Goal: Transaction & Acquisition: Book appointment/travel/reservation

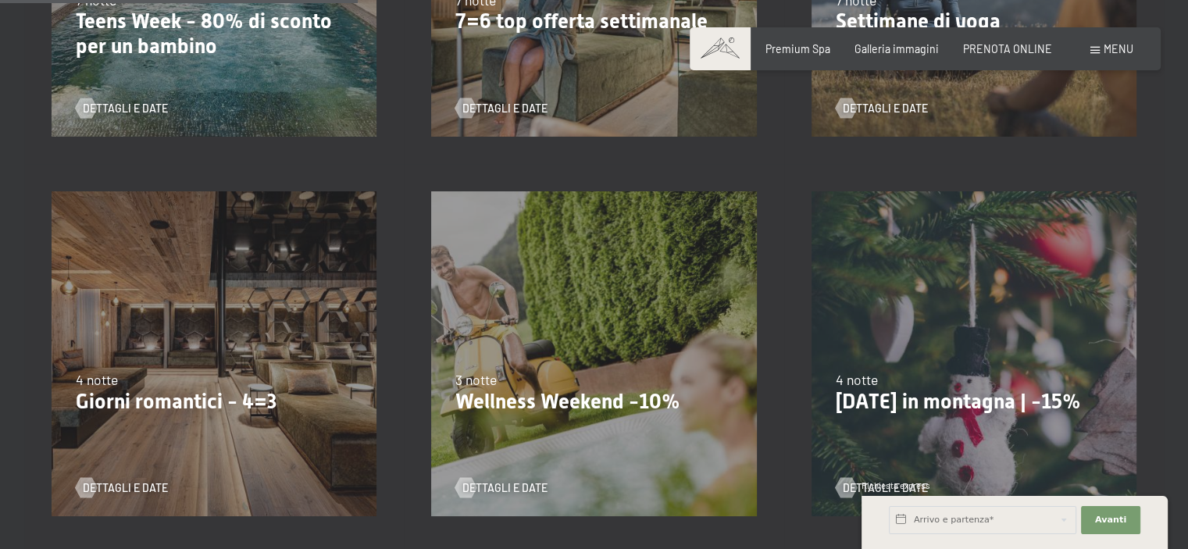
scroll to position [1015, 0]
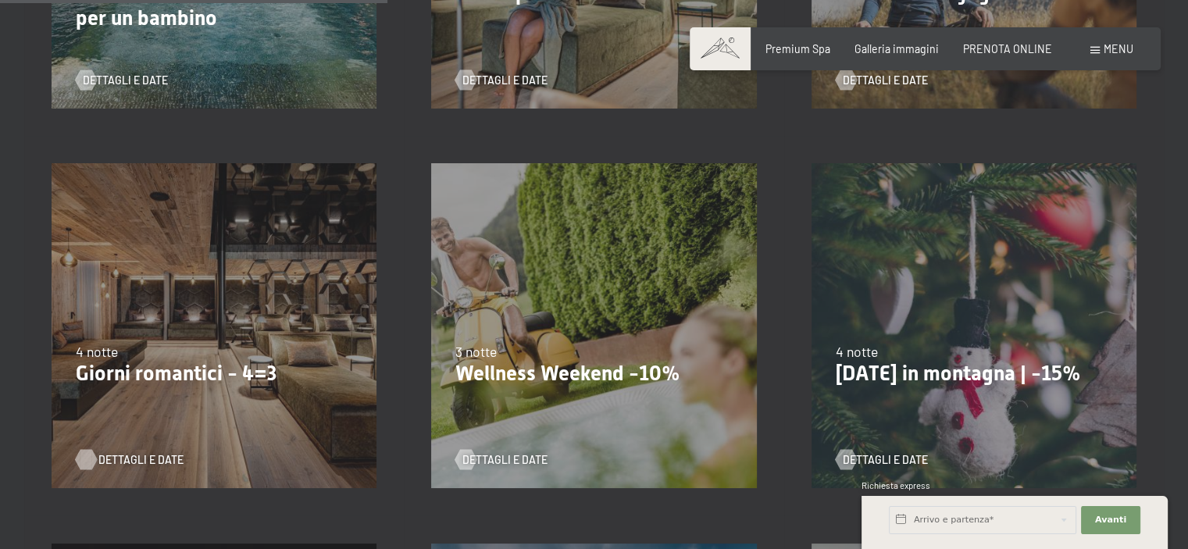
click at [134, 458] on span "Dettagli e Date" at bounding box center [140, 460] width 85 height 16
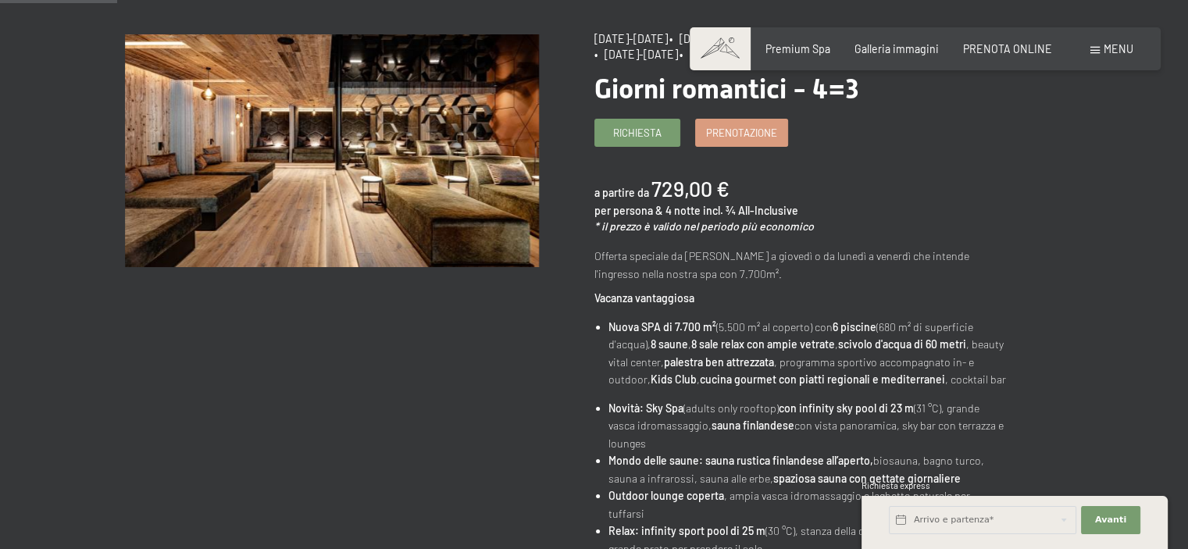
scroll to position [234, 0]
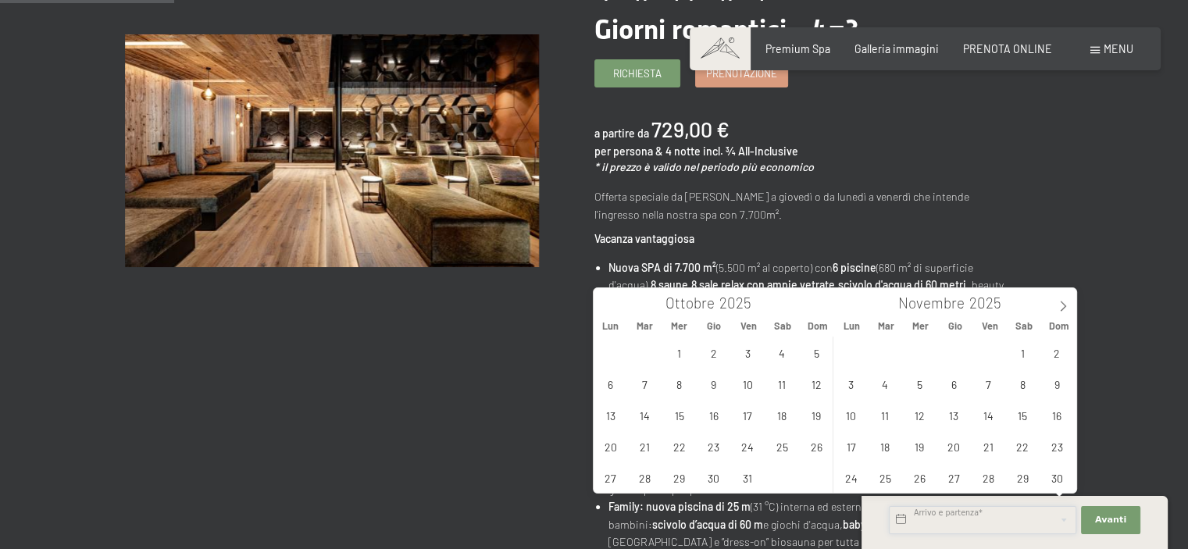
click at [1003, 524] on input "text" at bounding box center [982, 520] width 187 height 28
click at [1059, 301] on icon at bounding box center [1062, 306] width 11 height 11
type input "2026"
click at [1061, 386] on span "11" at bounding box center [1057, 384] width 30 height 30
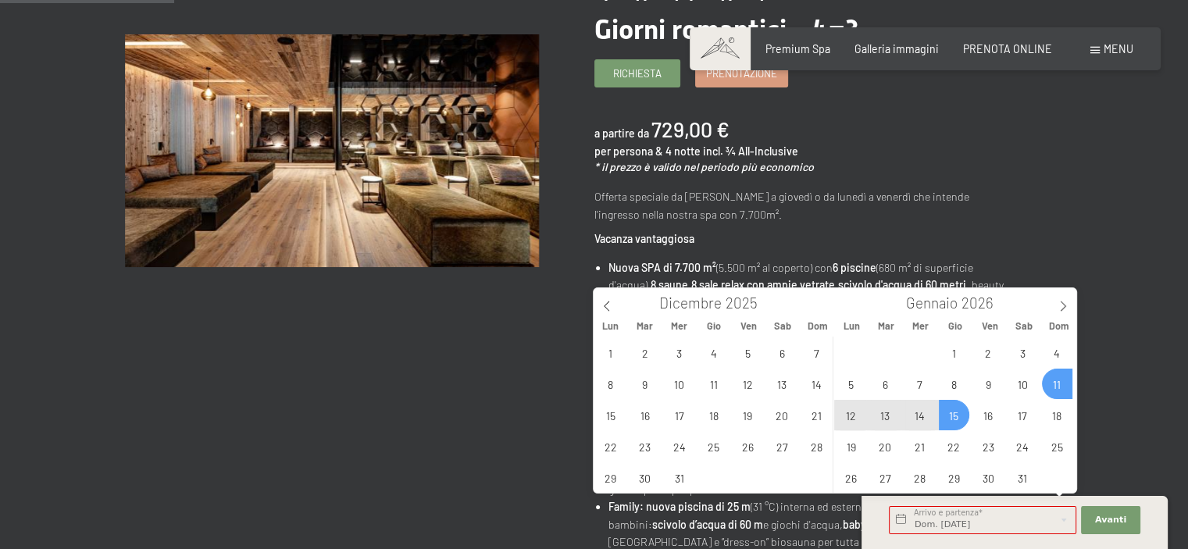
click at [952, 406] on span "15" at bounding box center [954, 415] width 30 height 30
type input "Dom. 11/01/2026 - Gio. 15/01/2026"
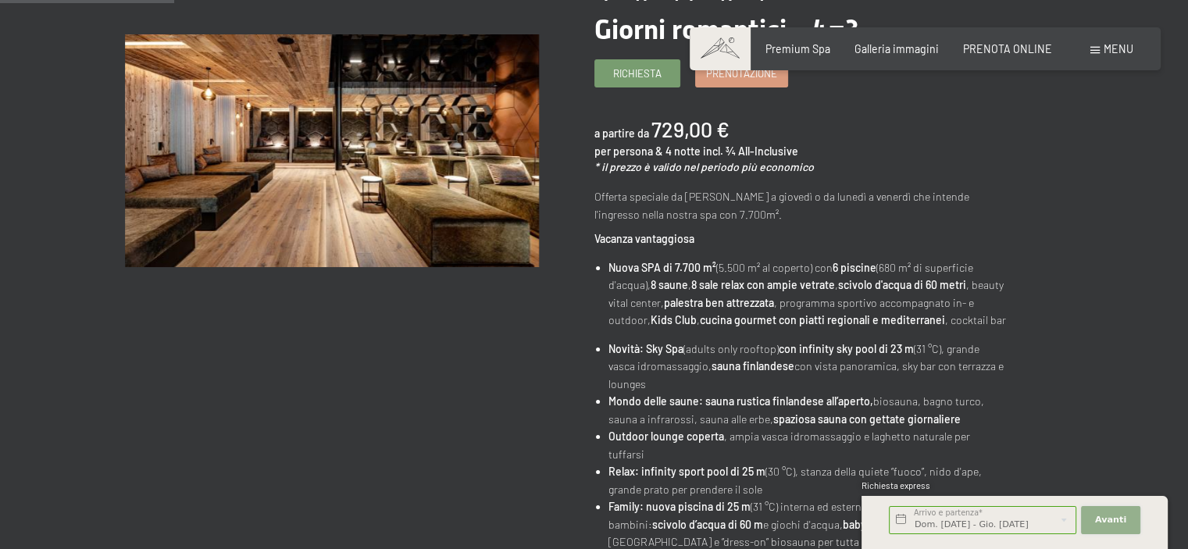
click at [1117, 512] on button "Avanti Nascondere i campi dell'indirizzo" at bounding box center [1110, 520] width 59 height 28
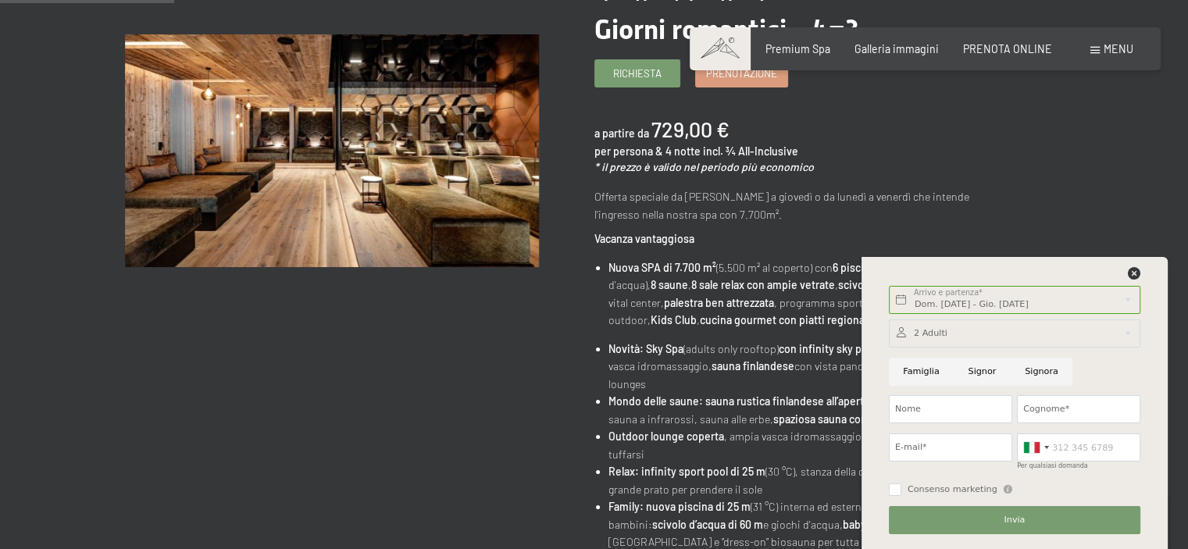
scroll to position [0, 0]
click at [933, 402] on input "Nome" at bounding box center [950, 409] width 123 height 28
type input "Rita"
type input "Cicognani"
type input "rcicognani@expisrl.it"
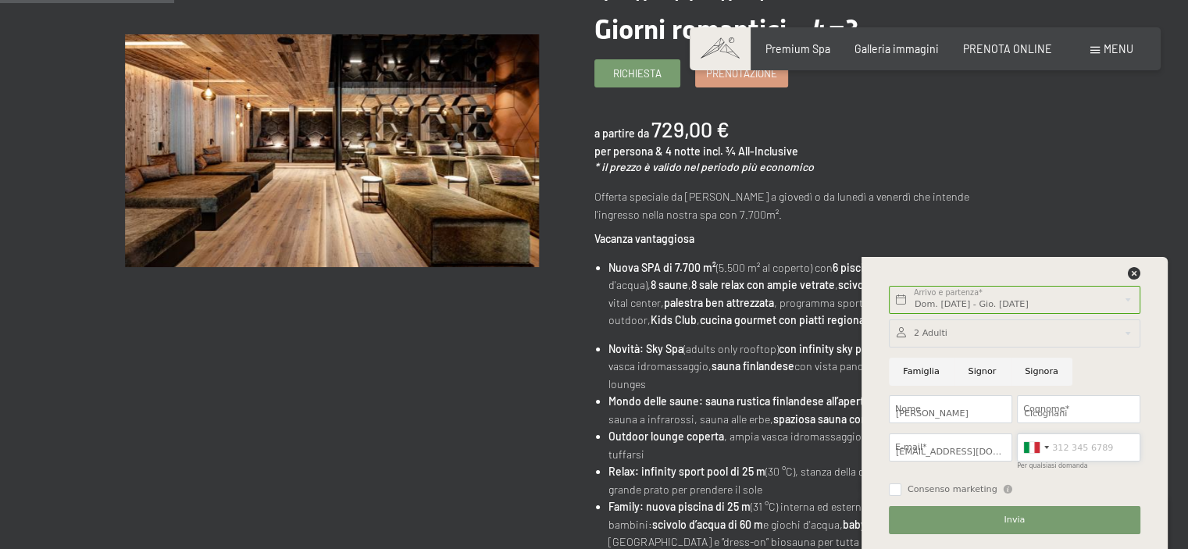
type input "3316280215"
click at [896, 489] on input "Consenso marketing" at bounding box center [895, 489] width 12 height 12
checkbox input "true"
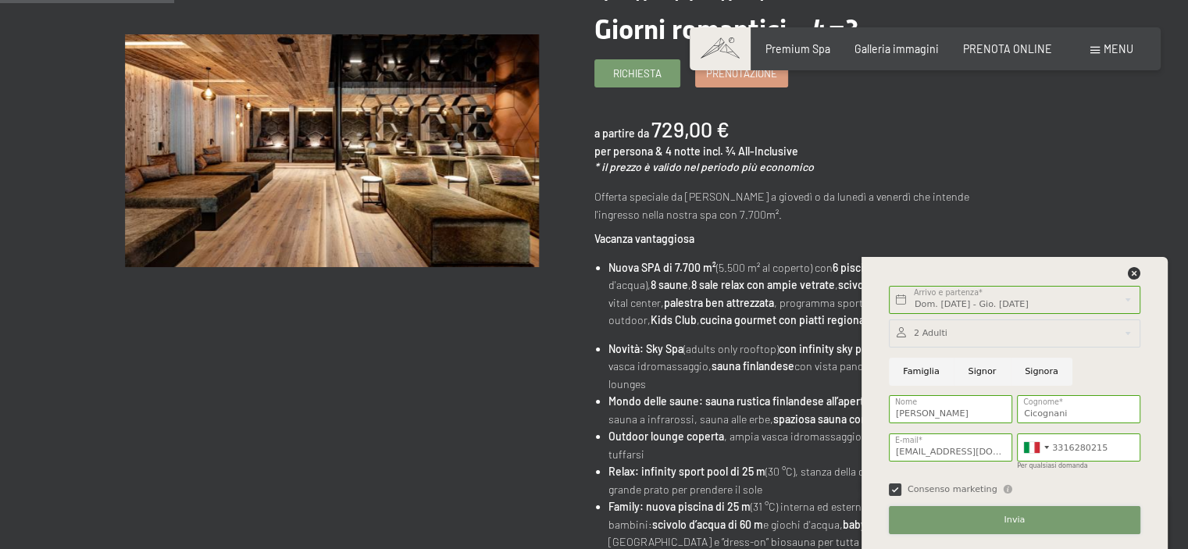
click at [1009, 511] on button "Invia" at bounding box center [1014, 520] width 251 height 28
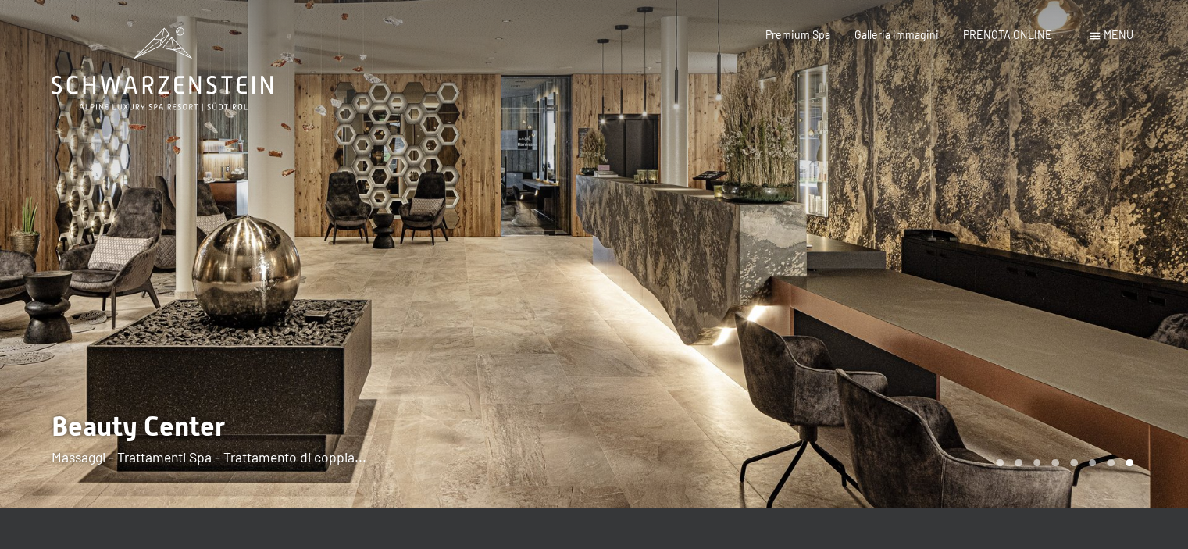
click at [1156, 215] on div at bounding box center [891, 254] width 594 height 508
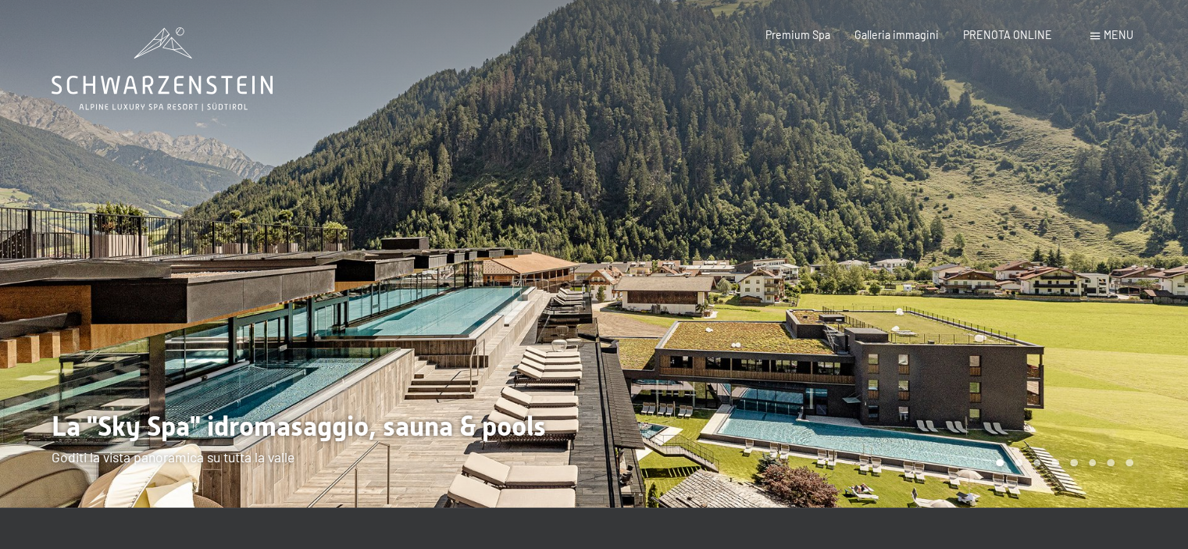
click at [1156, 215] on div at bounding box center [891, 254] width 594 height 508
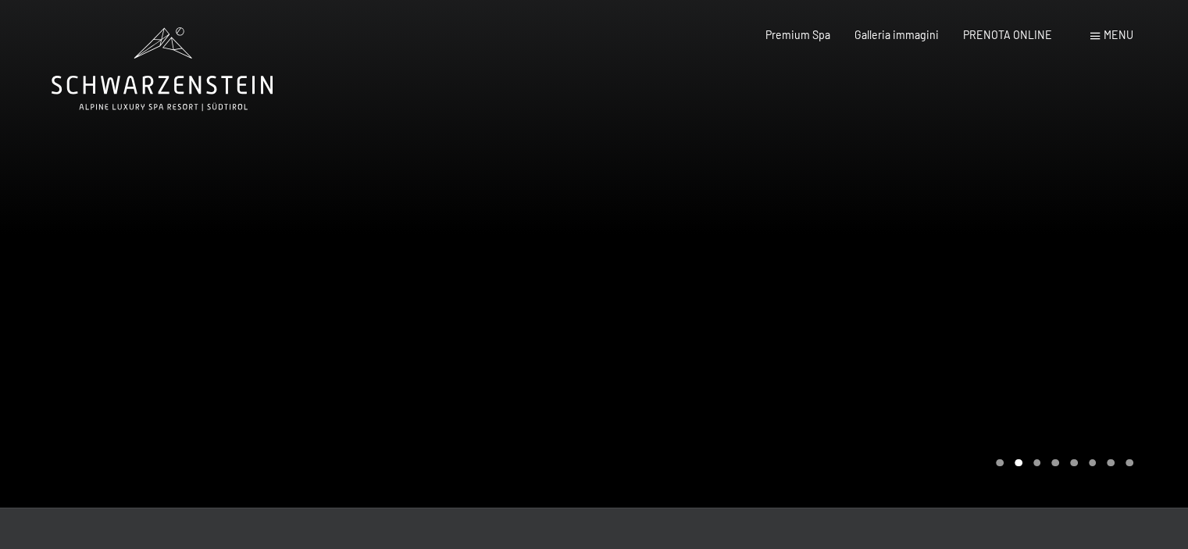
click at [1156, 215] on div at bounding box center [891, 254] width 594 height 508
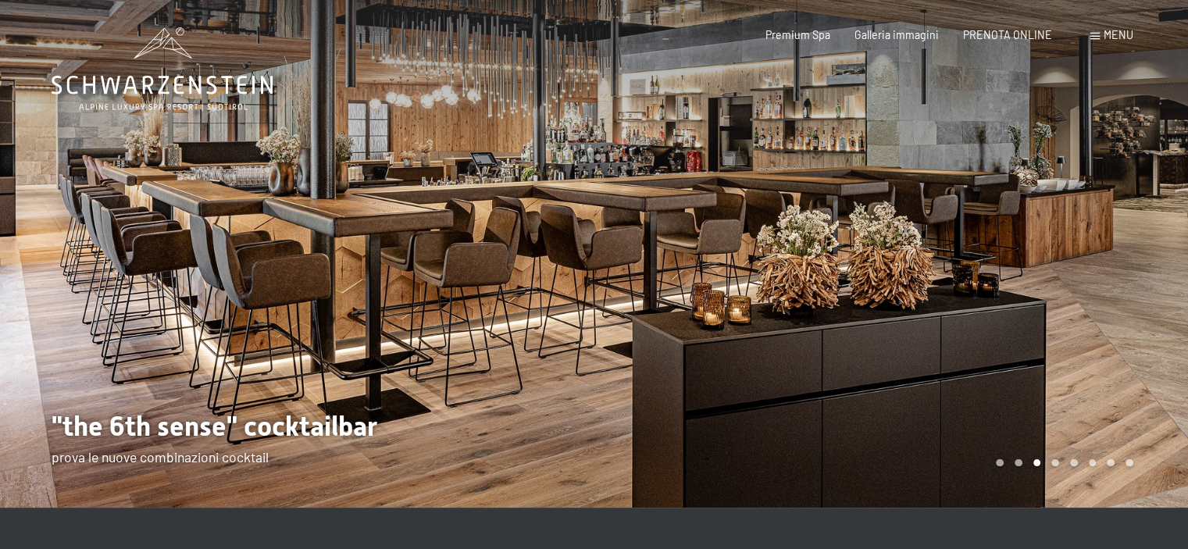
click at [1156, 215] on div at bounding box center [891, 254] width 594 height 508
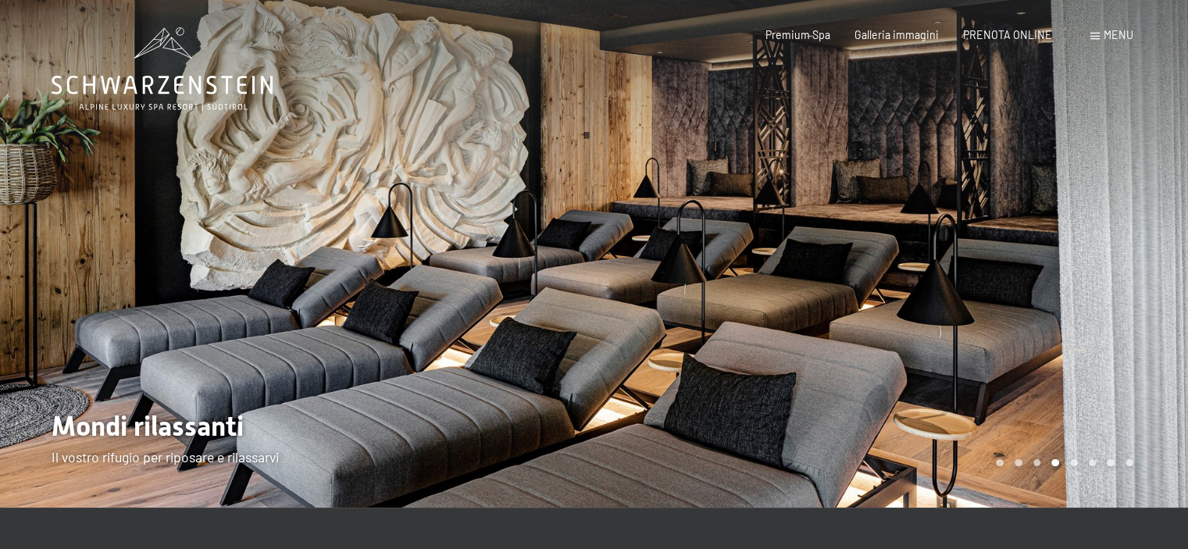
click at [37, 272] on div at bounding box center [297, 254] width 594 height 508
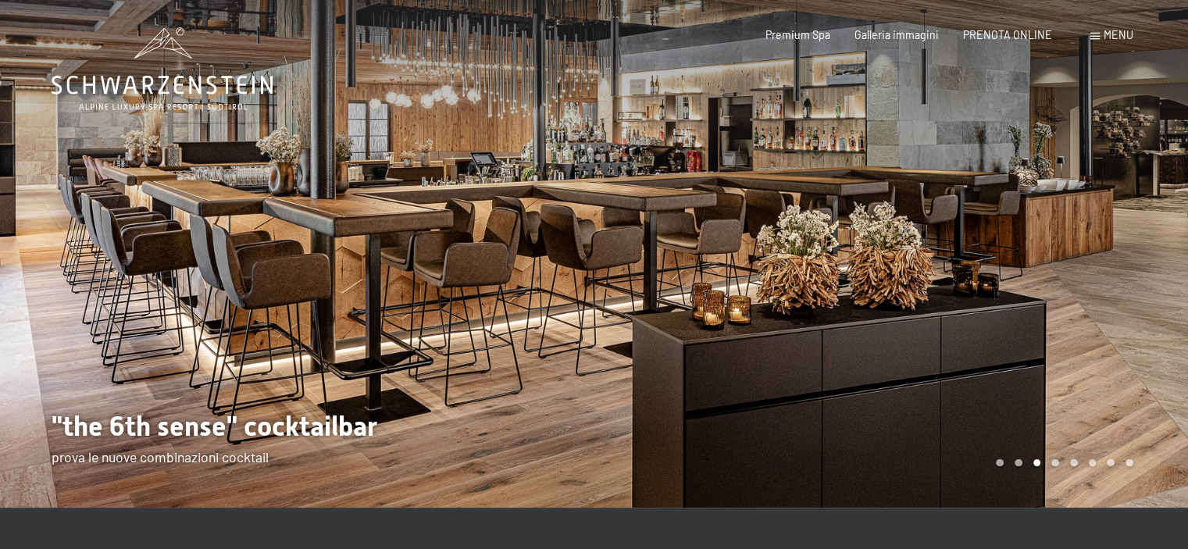
click at [1143, 283] on div at bounding box center [891, 254] width 594 height 508
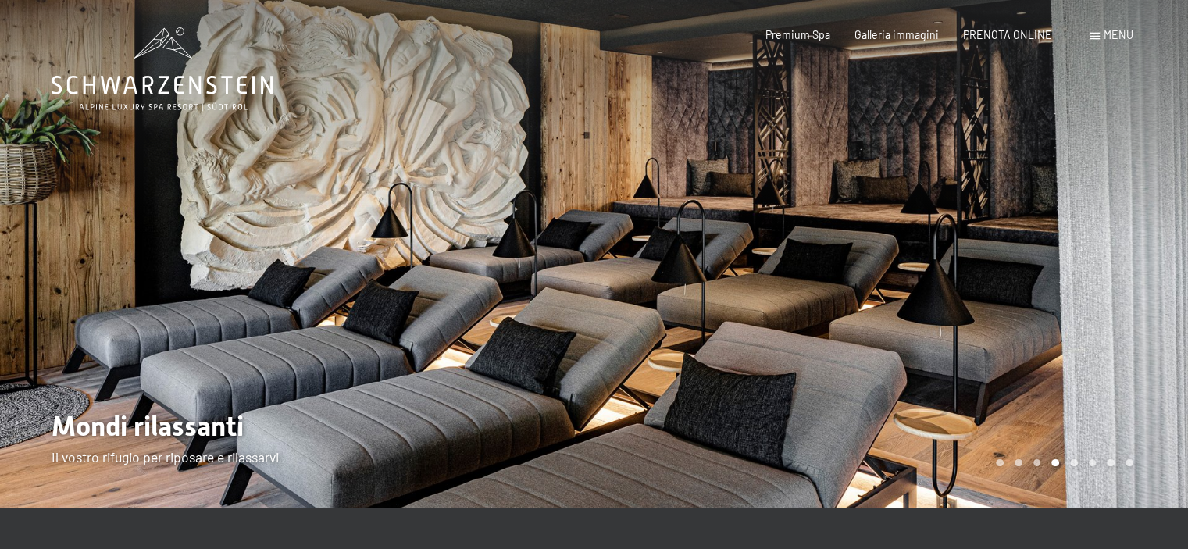
click at [1143, 283] on div at bounding box center [891, 254] width 594 height 508
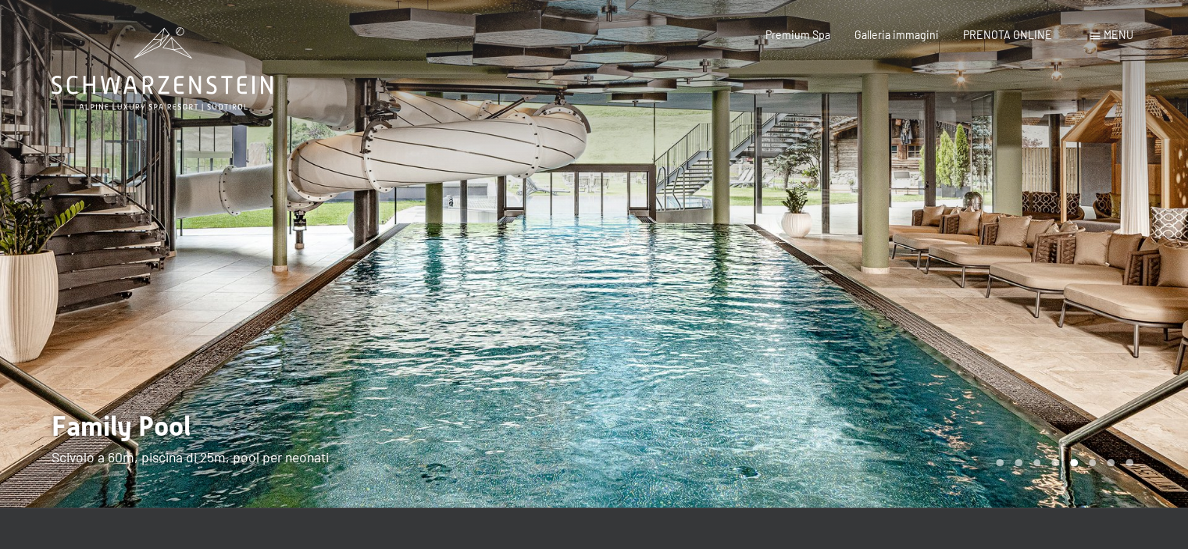
click at [1143, 283] on div at bounding box center [891, 254] width 594 height 508
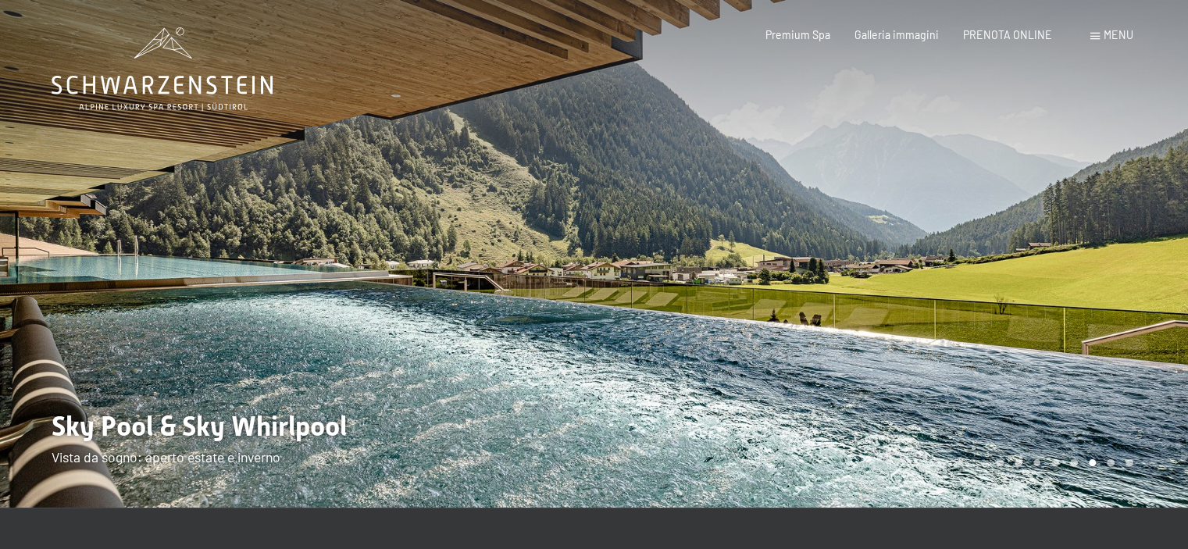
click at [1143, 283] on div at bounding box center [891, 254] width 594 height 508
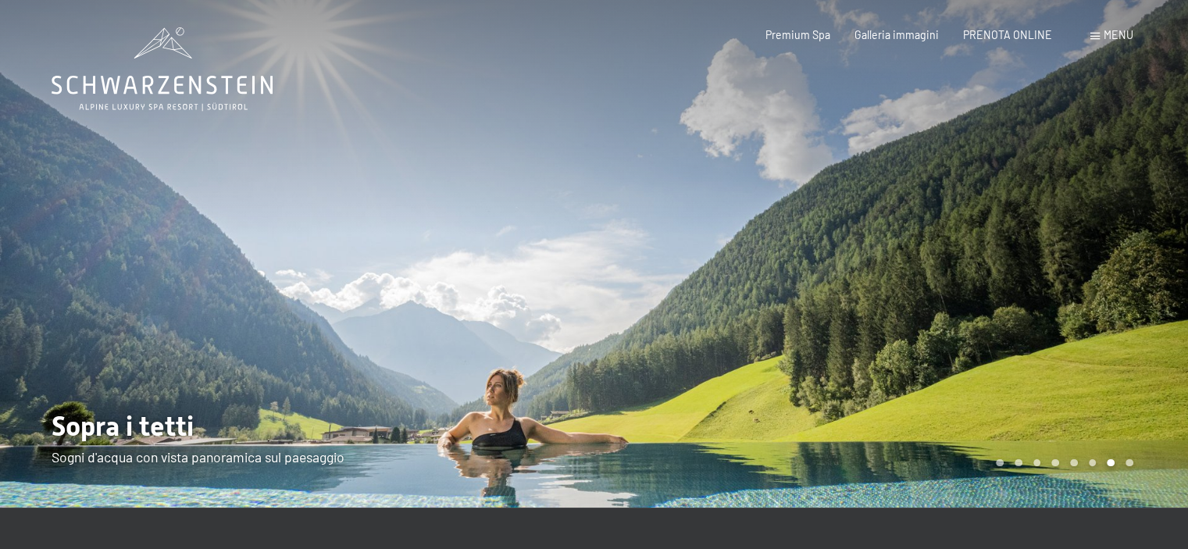
click at [1143, 283] on div at bounding box center [891, 254] width 594 height 508
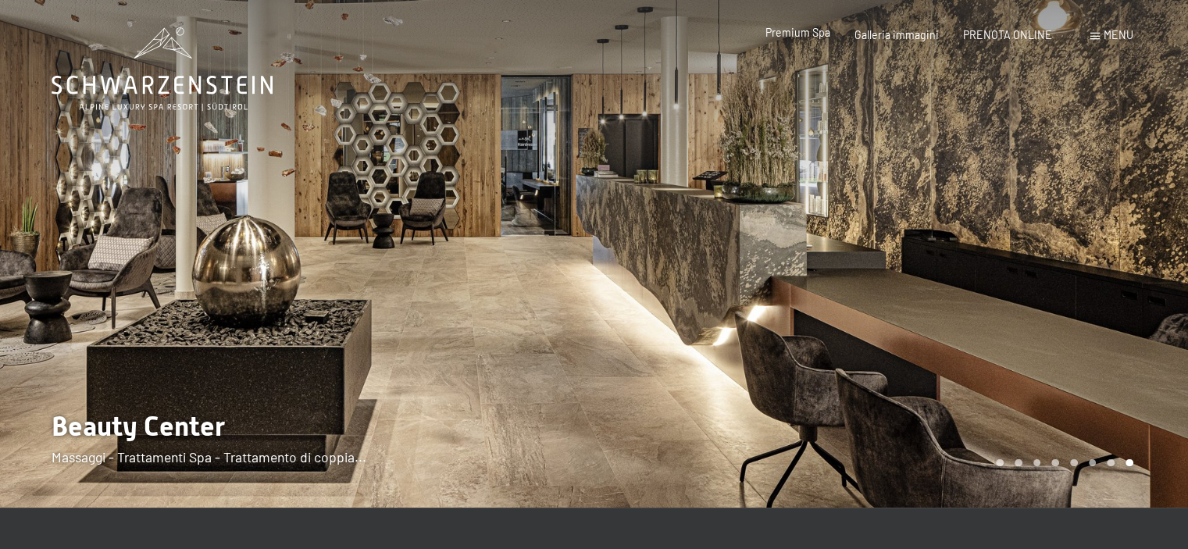
click at [813, 41] on div "Premium Spa Galleria immagini PRENOTA ONLINE" at bounding box center [896, 35] width 359 height 16
click at [808, 32] on span "Premium Spa" at bounding box center [797, 32] width 65 height 13
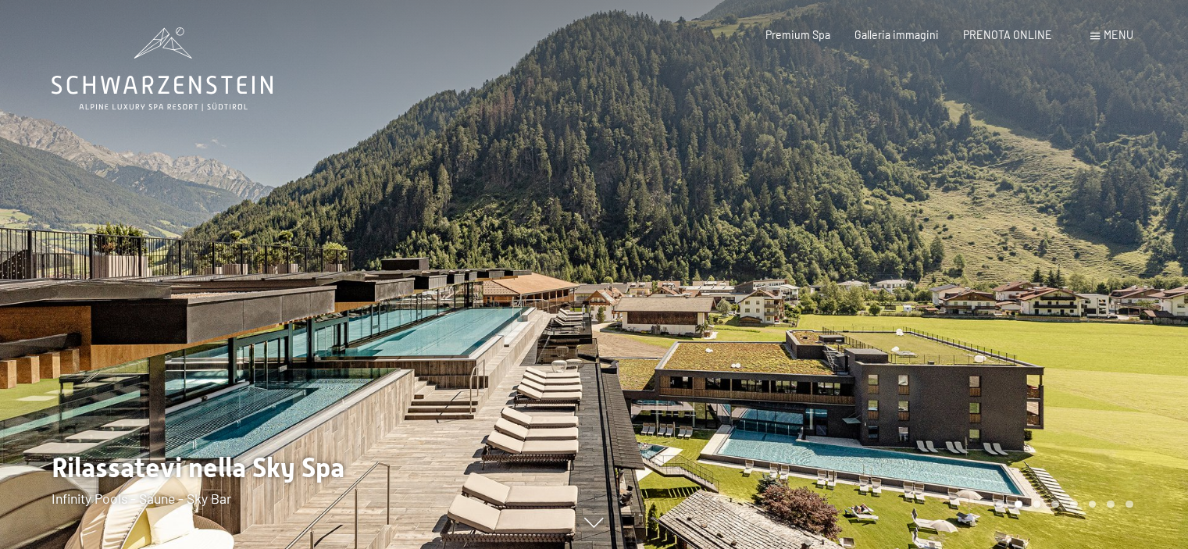
click at [1148, 267] on div at bounding box center [891, 274] width 594 height 549
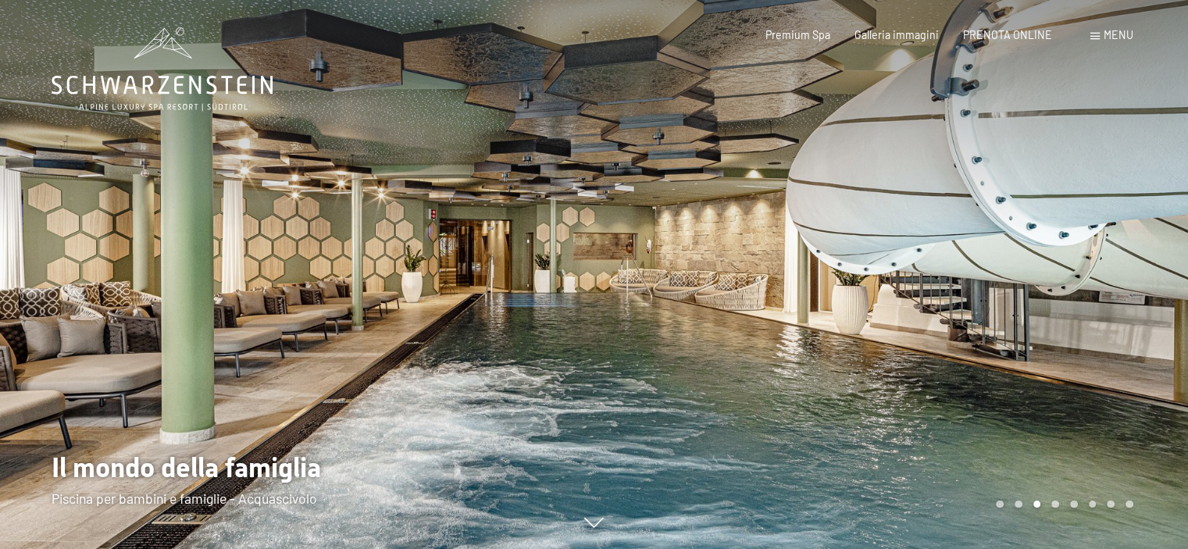
click at [1146, 265] on div at bounding box center [891, 274] width 594 height 549
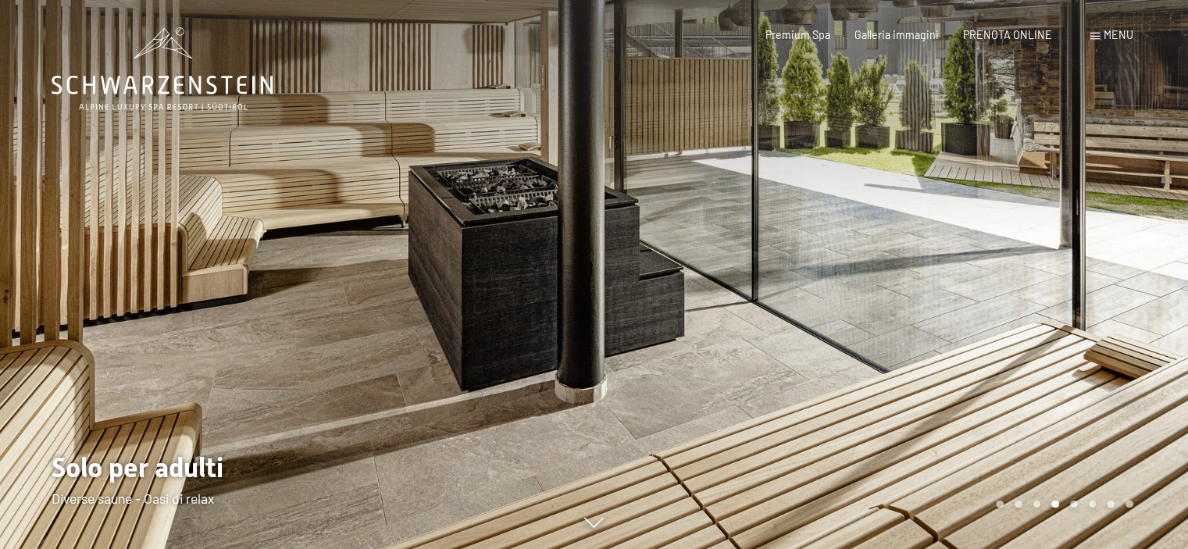
click at [1121, 289] on div at bounding box center [891, 274] width 594 height 549
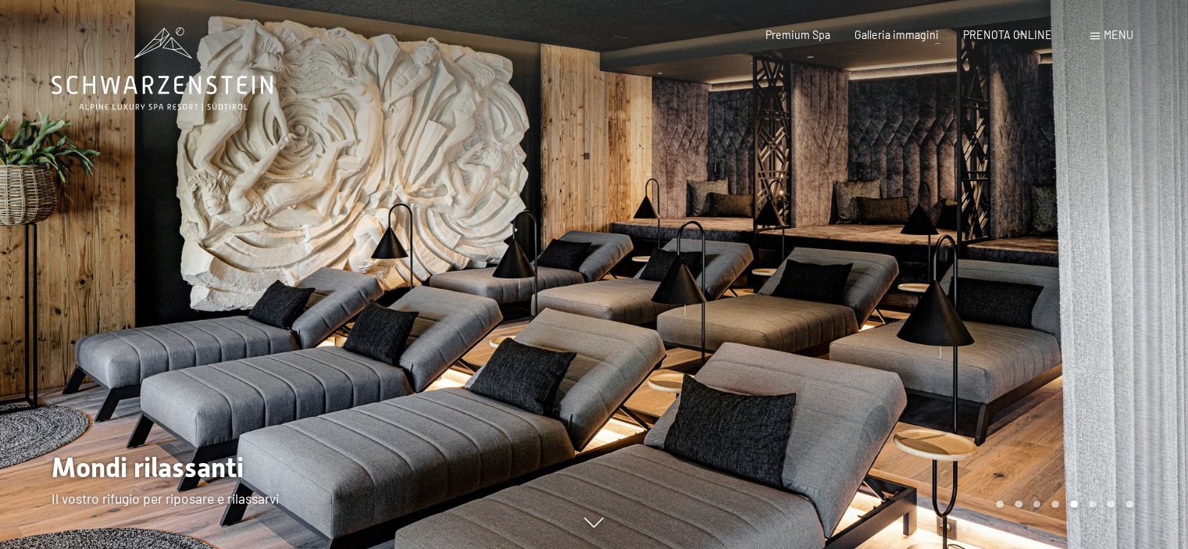
click at [1138, 297] on div at bounding box center [891, 274] width 594 height 549
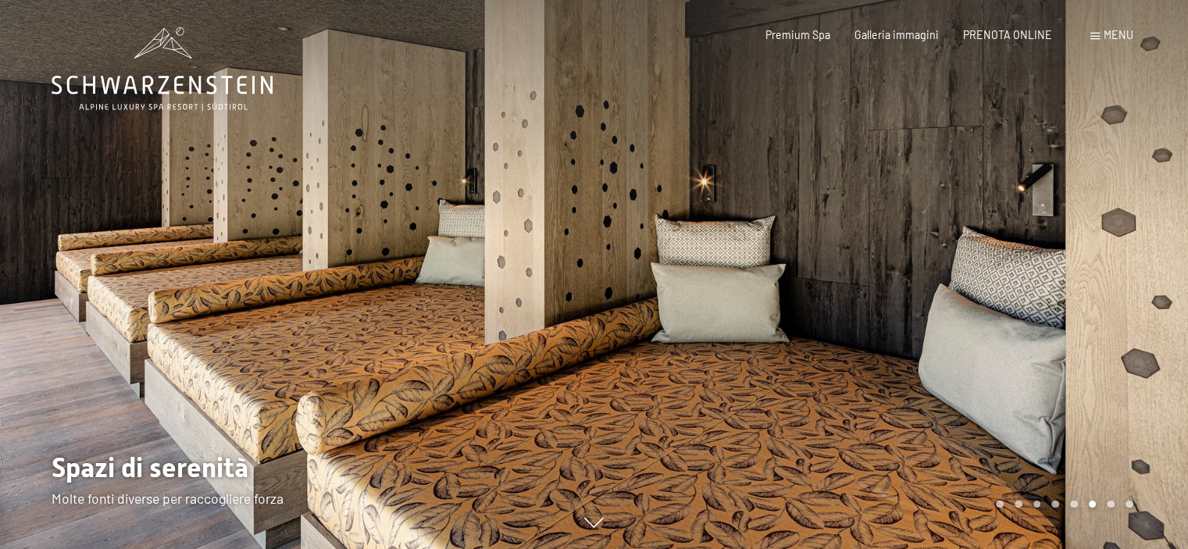
click at [1131, 289] on div at bounding box center [891, 274] width 594 height 549
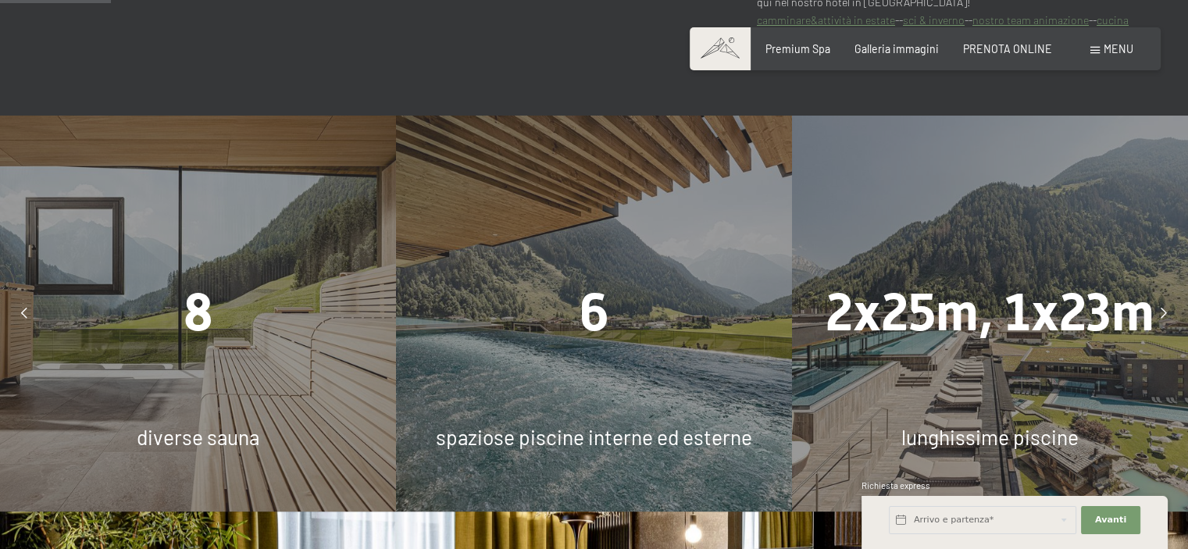
scroll to position [937, 0]
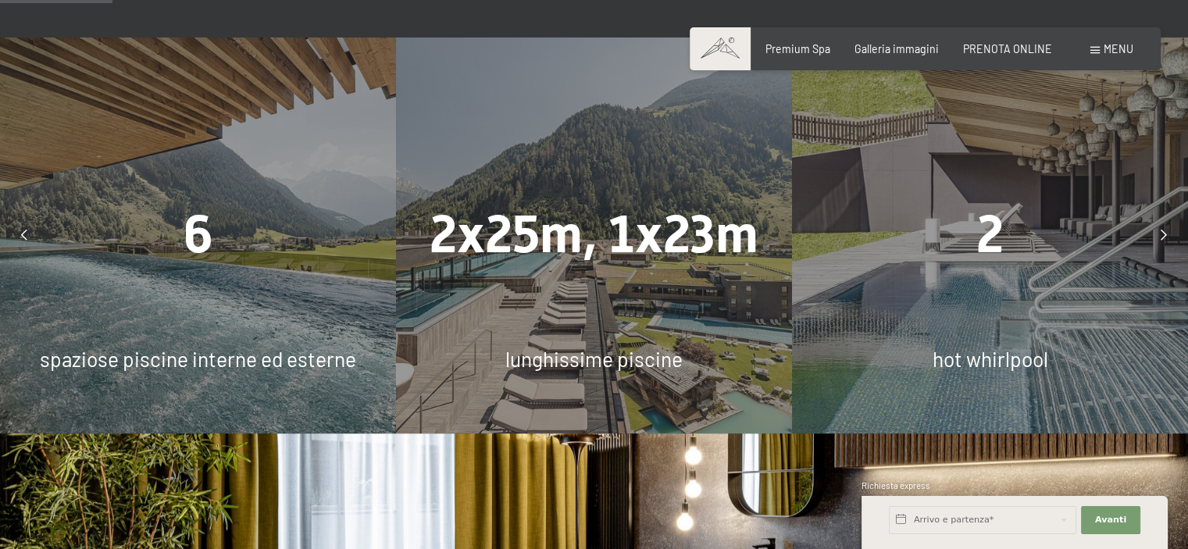
click at [1167, 239] on div at bounding box center [1163, 235] width 34 height 34
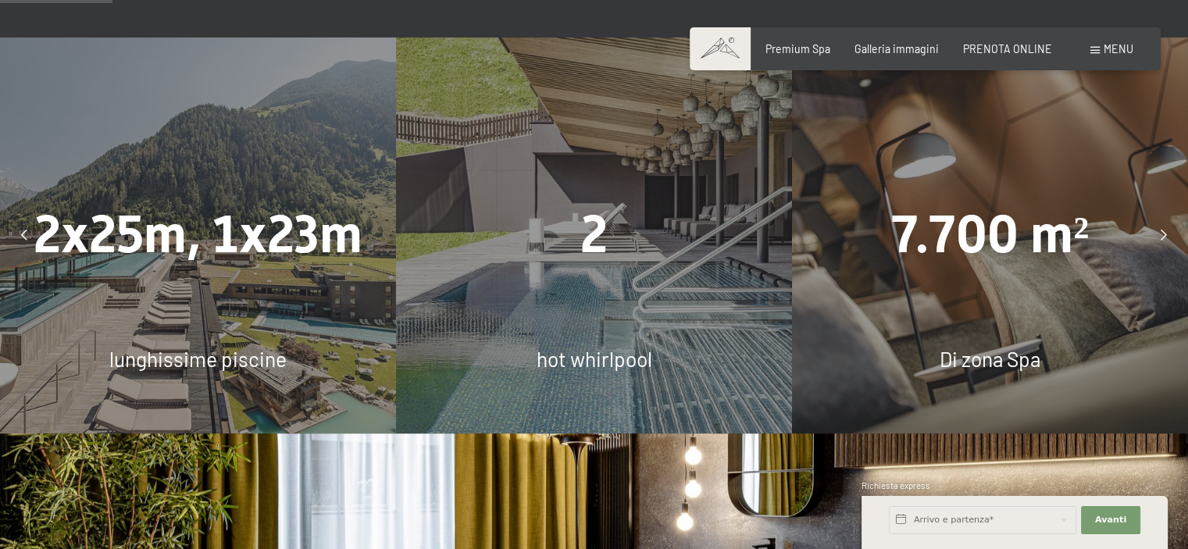
click at [1168, 240] on div at bounding box center [1163, 235] width 34 height 34
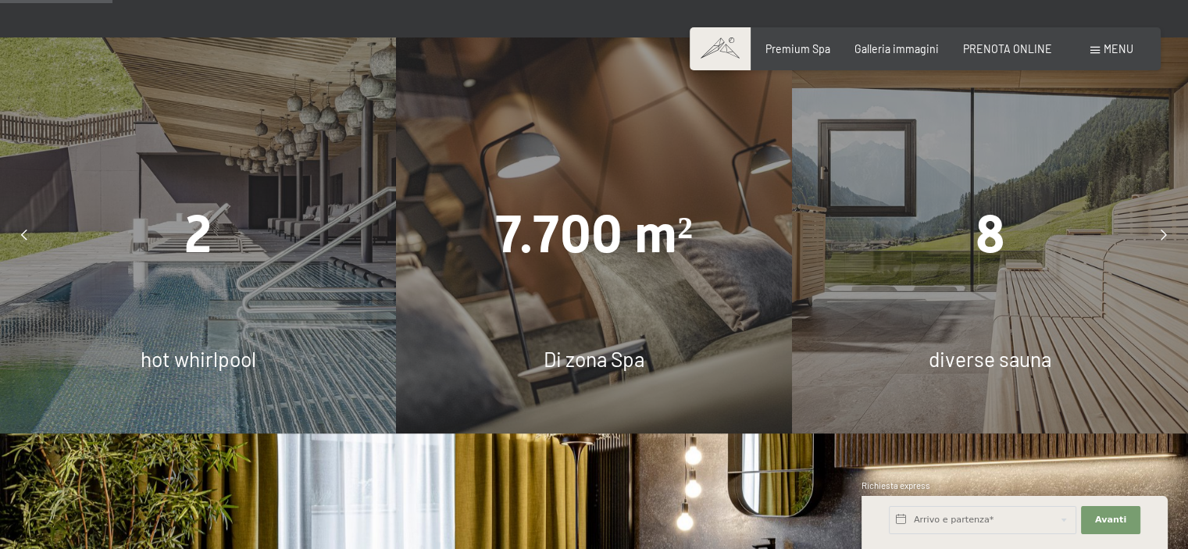
click at [1168, 240] on div at bounding box center [1163, 235] width 34 height 34
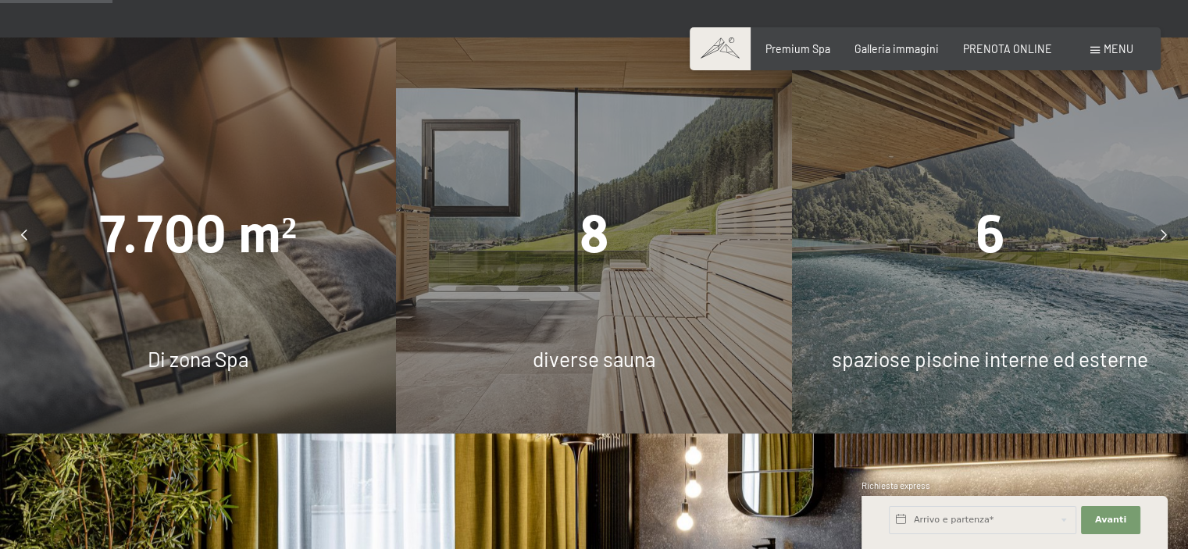
click at [1168, 240] on div at bounding box center [1163, 235] width 34 height 34
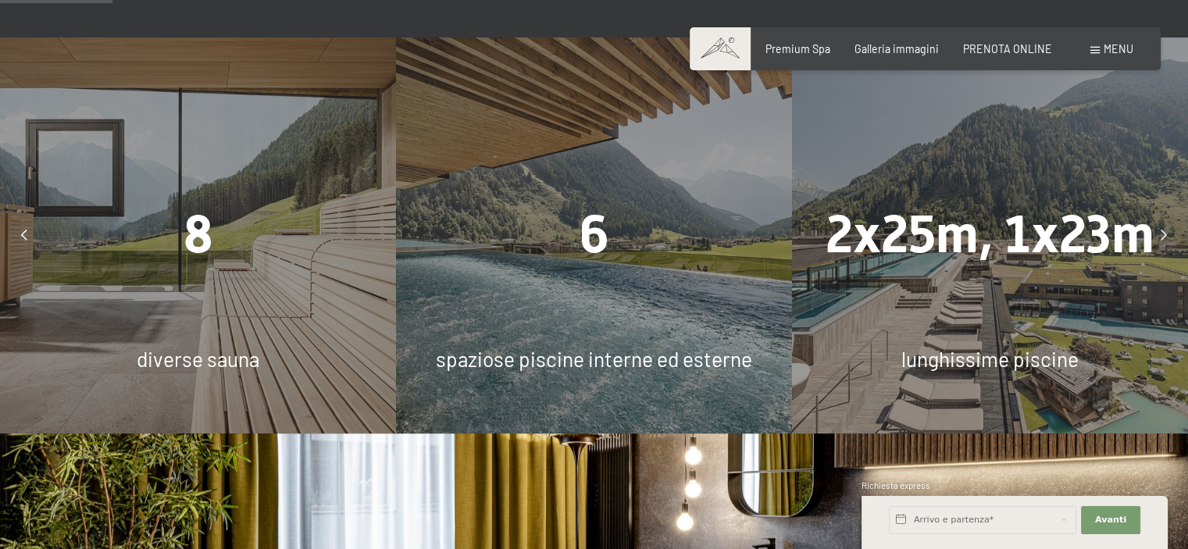
click at [1168, 240] on div at bounding box center [1163, 235] width 34 height 34
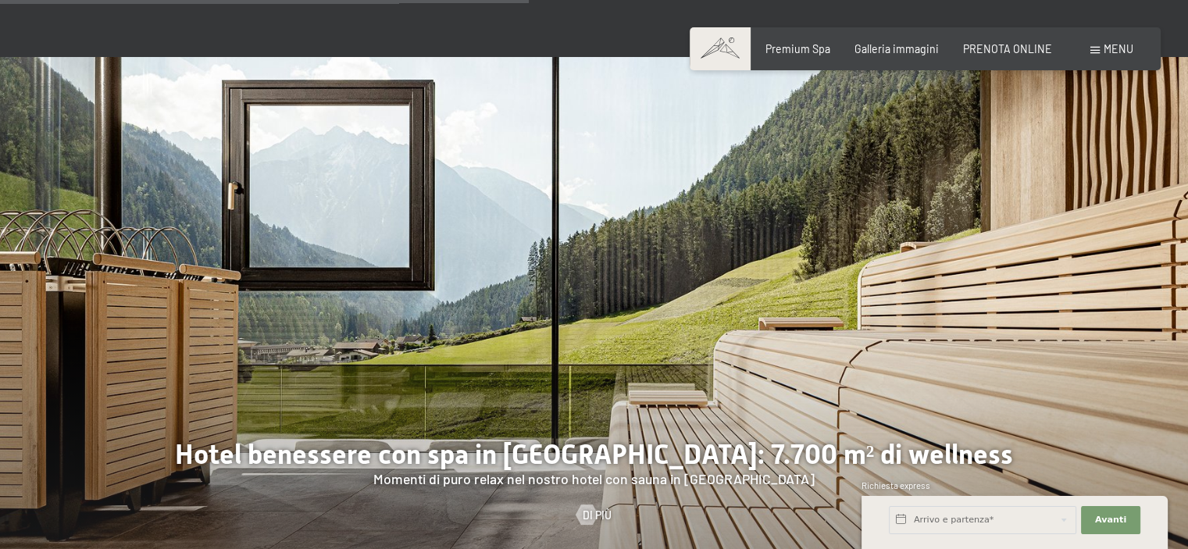
scroll to position [3357, 0]
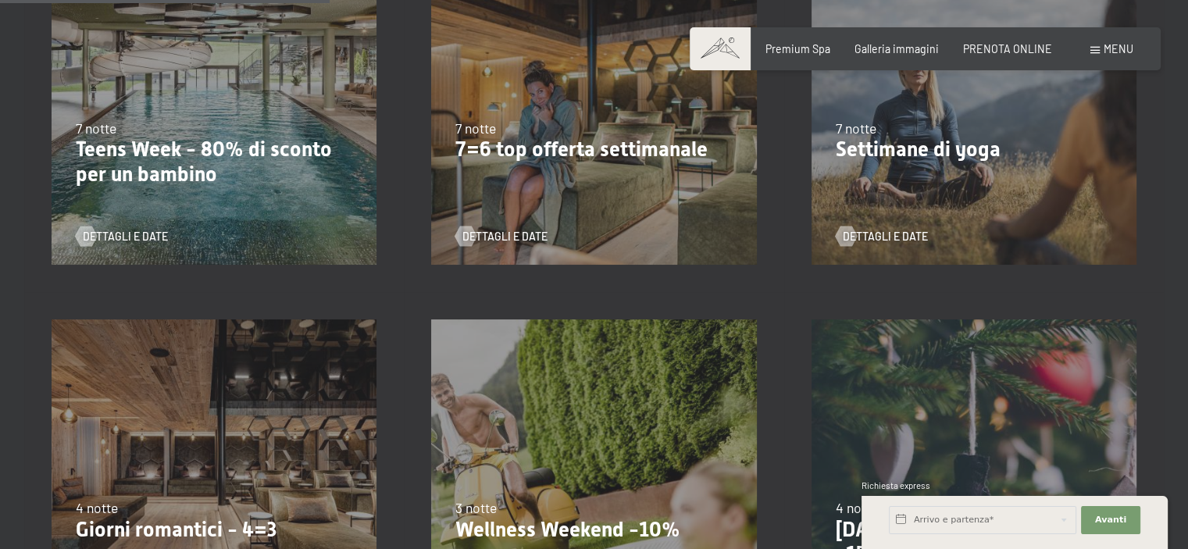
scroll to position [1015, 0]
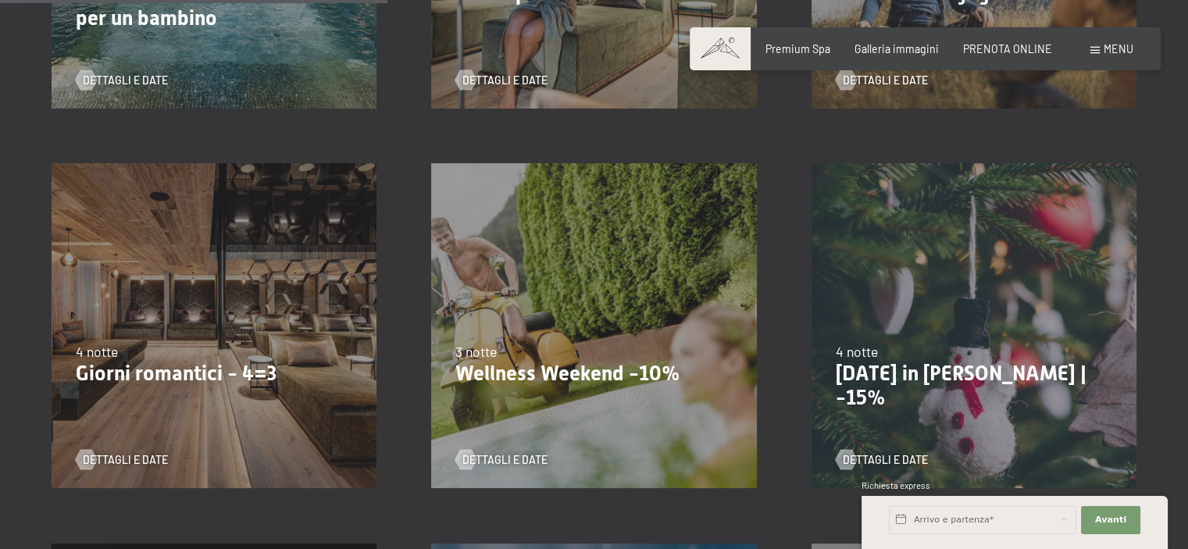
click at [159, 340] on div "[DATE]-[DATE] [DATE]-[DATE] [DATE]-[DATE] [DATE]-[DATE] [DATE]-[DATE] [DATE]-[D…" at bounding box center [213, 325] width 379 height 379
click at [115, 458] on span "Dettagli e Date" at bounding box center [140, 460] width 85 height 16
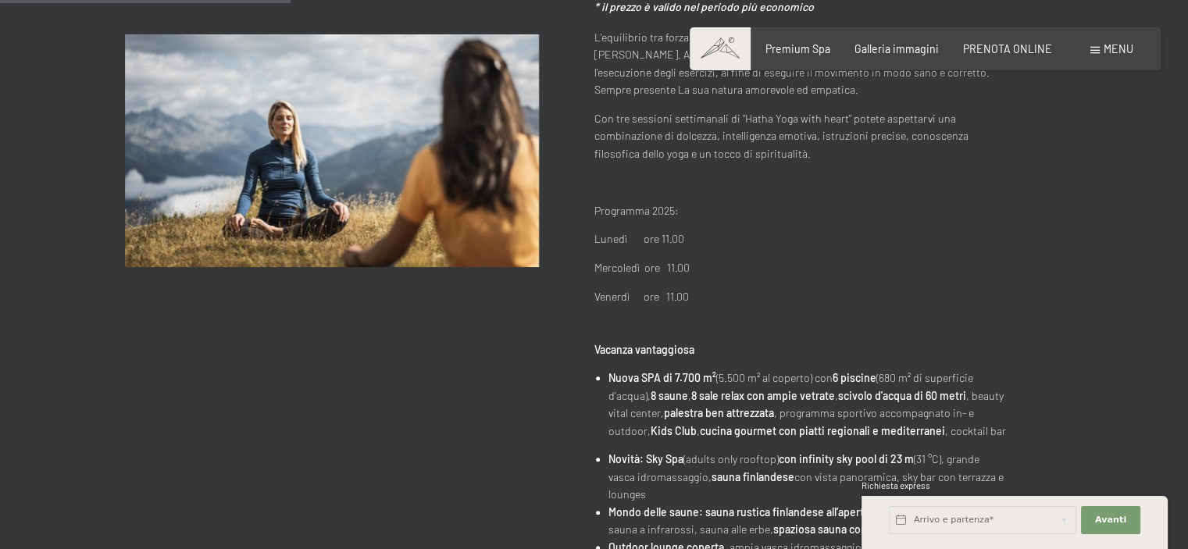
scroll to position [468, 0]
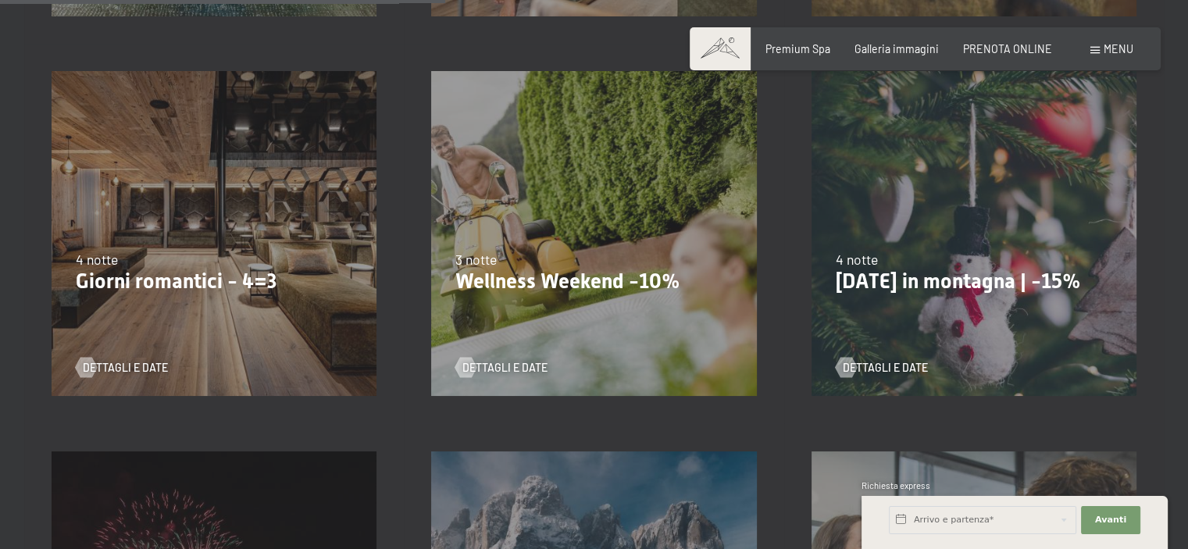
scroll to position [1171, 0]
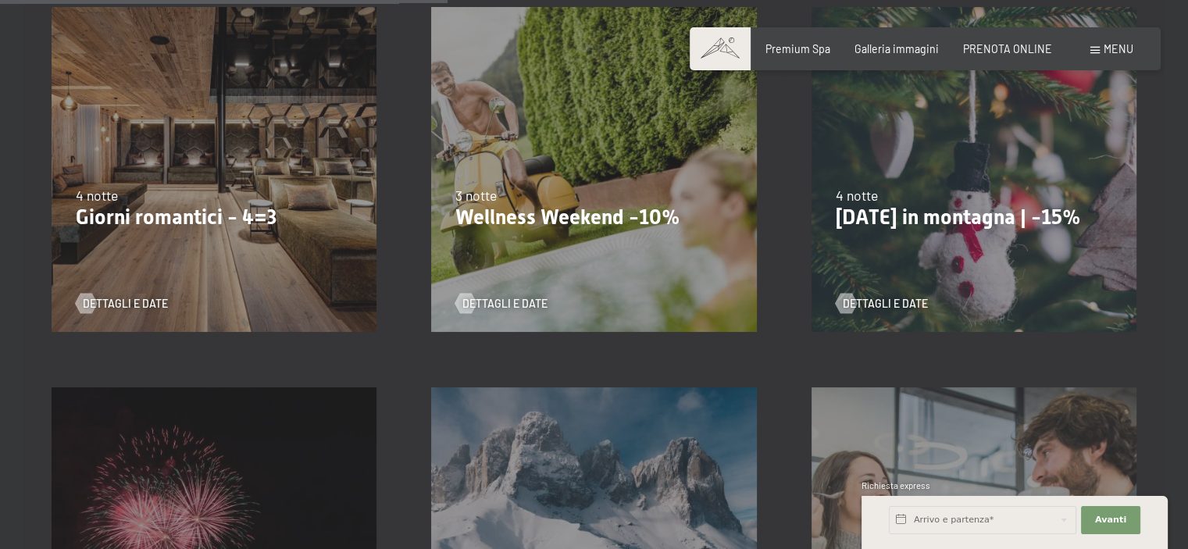
click at [219, 209] on p "Giorni romantici - 4=3" at bounding box center [214, 217] width 276 height 25
click at [147, 301] on span "Dettagli e Date" at bounding box center [140, 304] width 85 height 16
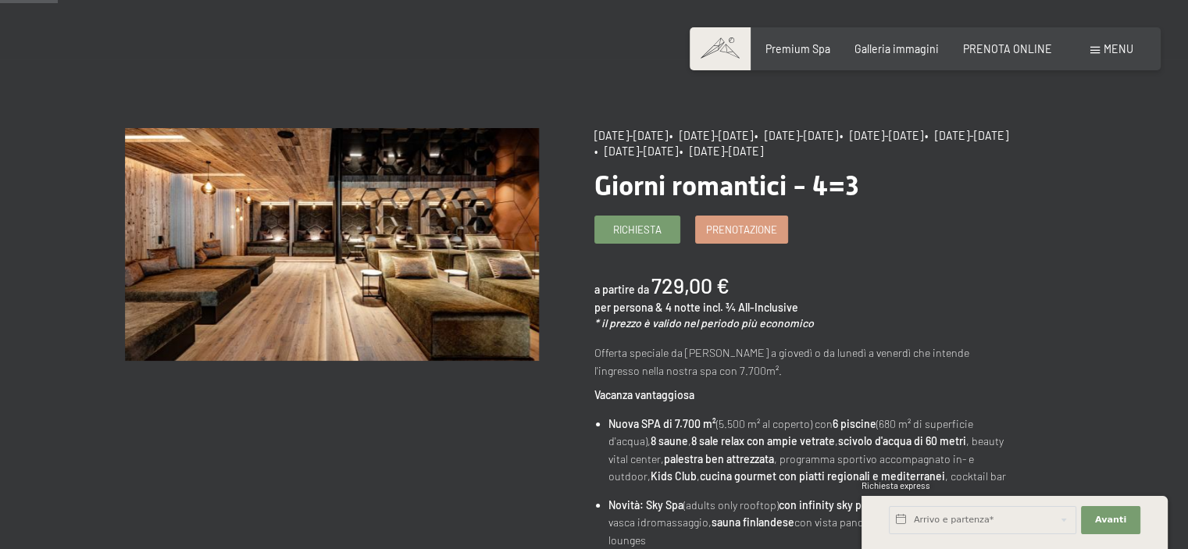
drag, startPoint x: 987, startPoint y: 149, endPoint x: 591, endPoint y: 135, distance: 396.1
